Goal: Transaction & Acquisition: Book appointment/travel/reservation

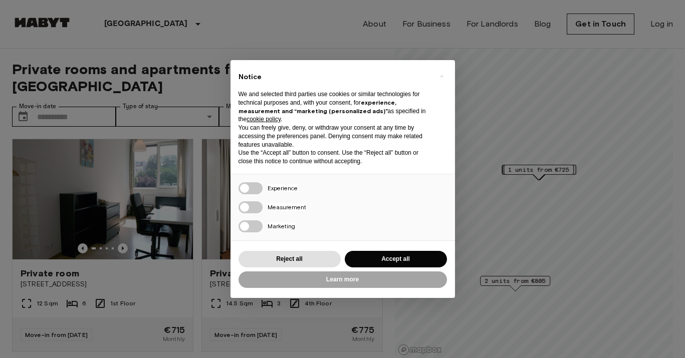
scroll to position [3, 0]
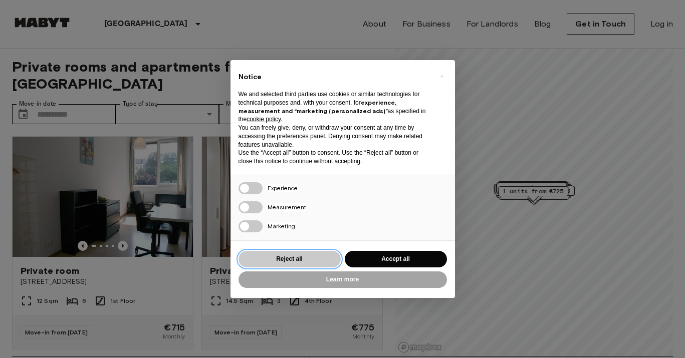
click at [303, 259] on button "Reject all" at bounding box center [289, 259] width 102 height 17
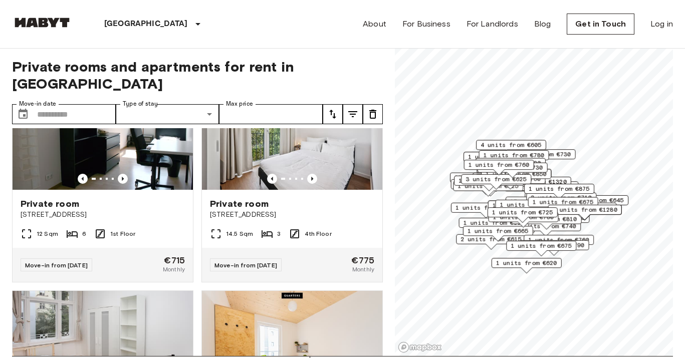
scroll to position [0, 0]
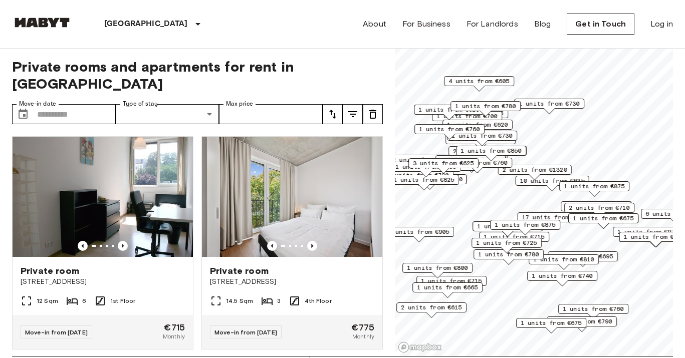
click at [332, 110] on icon "tune" at bounding box center [332, 114] width 7 height 9
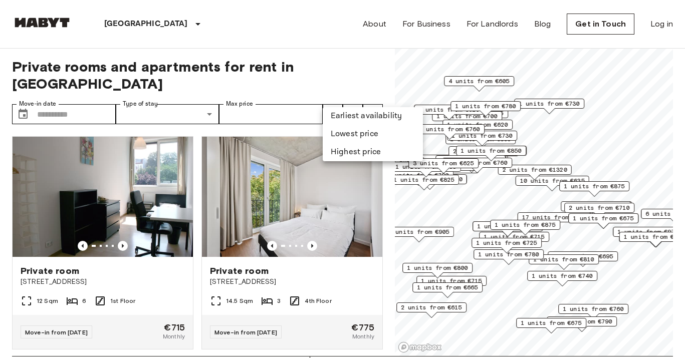
click at [352, 137] on li "Lowest price" at bounding box center [372, 134] width 100 height 18
